Goal: Transaction & Acquisition: Book appointment/travel/reservation

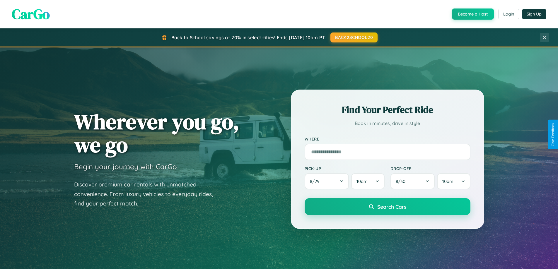
scroll to position [403, 0]
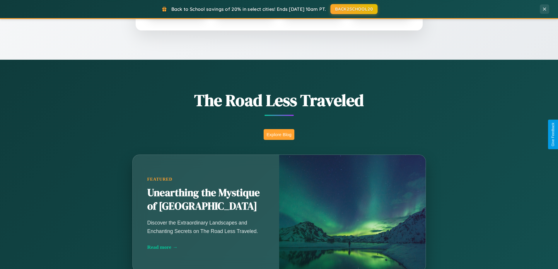
click at [279, 134] on button "Explore Blog" at bounding box center [279, 134] width 31 height 11
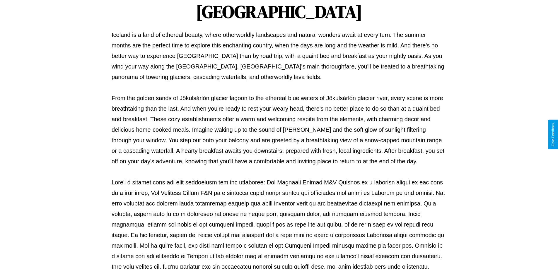
scroll to position [190, 0]
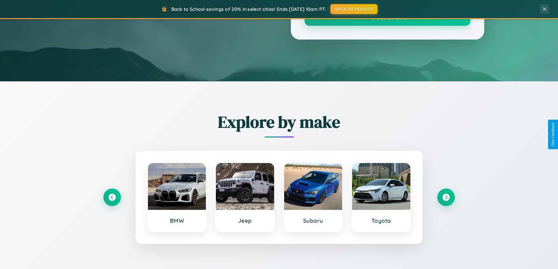
scroll to position [403, 0]
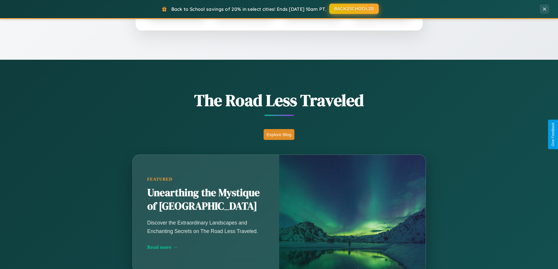
click at [354, 9] on button "BACK2SCHOOL20" at bounding box center [354, 9] width 50 height 11
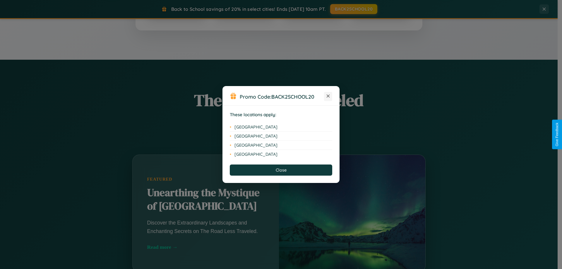
click at [328, 96] on icon at bounding box center [328, 96] width 3 height 3
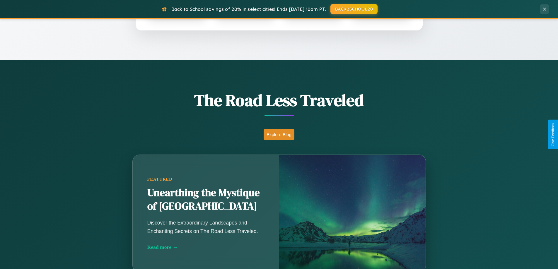
scroll to position [0, 0]
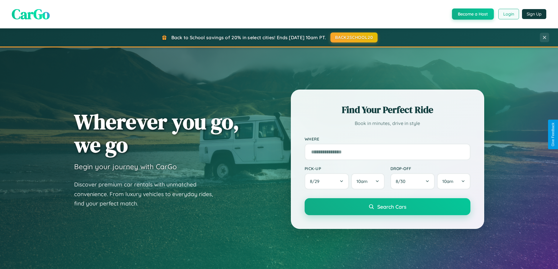
click at [508, 14] on button "Login" at bounding box center [508, 14] width 21 height 11
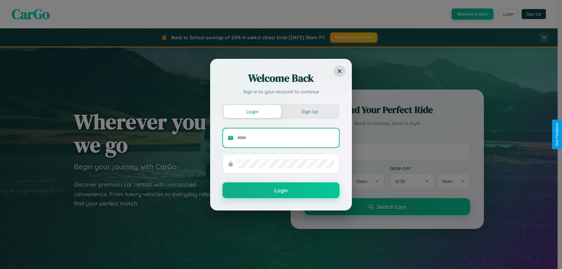
click at [286, 138] on input "text" at bounding box center [285, 137] width 97 height 9
type input "**********"
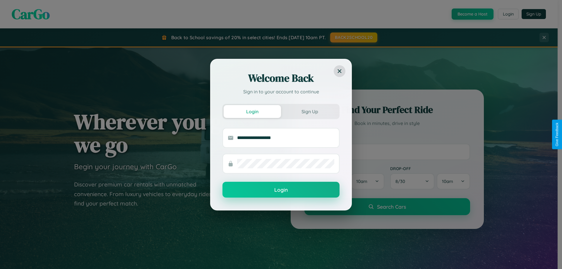
click at [281, 190] on button "Login" at bounding box center [281, 190] width 117 height 16
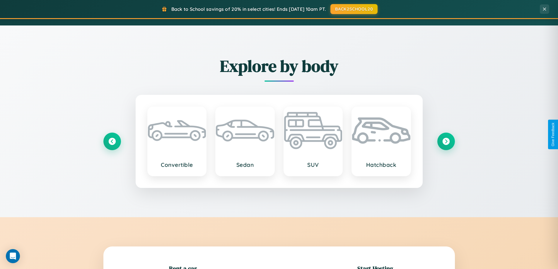
scroll to position [686, 0]
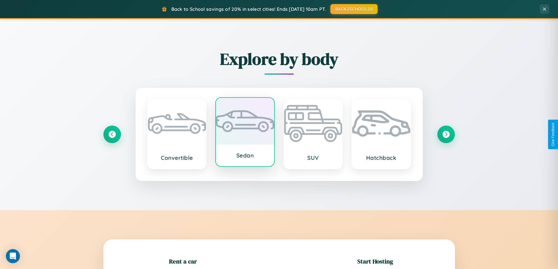
click at [245, 133] on div at bounding box center [245, 121] width 58 height 47
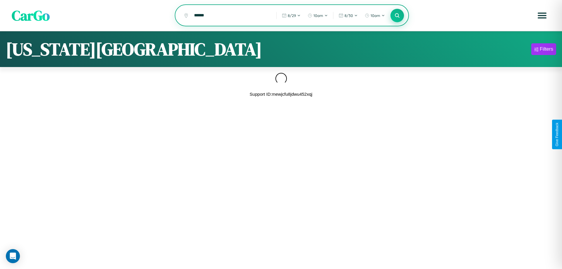
click at [397, 16] on icon at bounding box center [398, 16] width 6 height 6
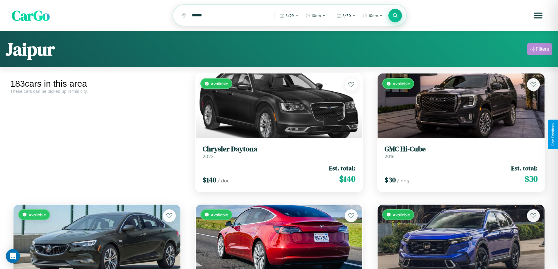
click at [540, 50] on div "Filters" at bounding box center [542, 49] width 13 height 6
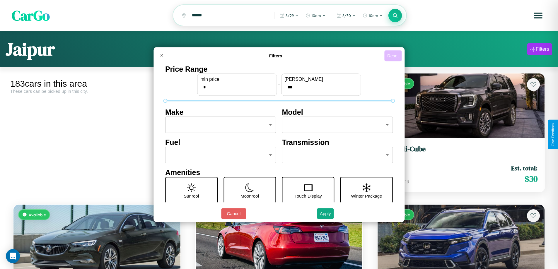
click at [394, 56] on button "Reset" at bounding box center [392, 55] width 17 height 11
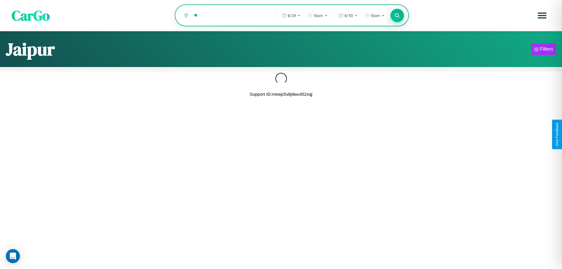
type input "*"
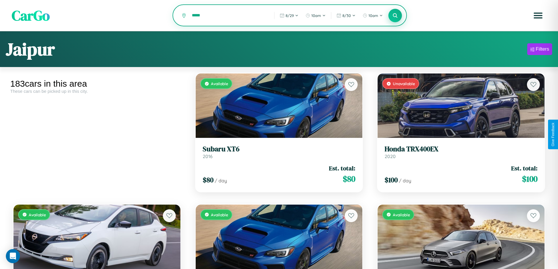
type input "*****"
click at [395, 16] on icon at bounding box center [396, 16] width 6 height 6
